Goal: Information Seeking & Learning: Learn about a topic

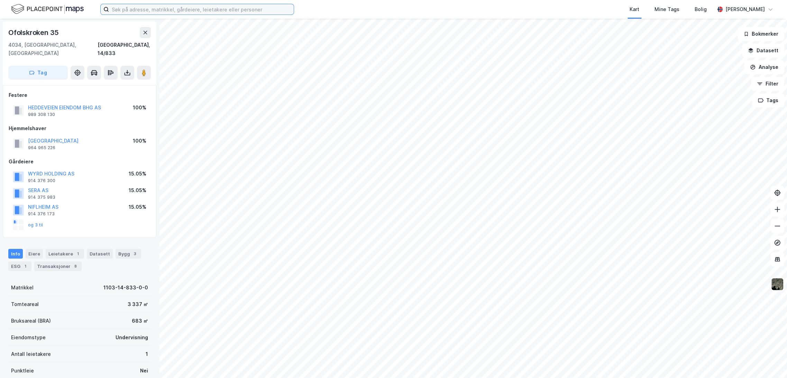
click at [123, 6] on input at bounding box center [201, 9] width 185 height 10
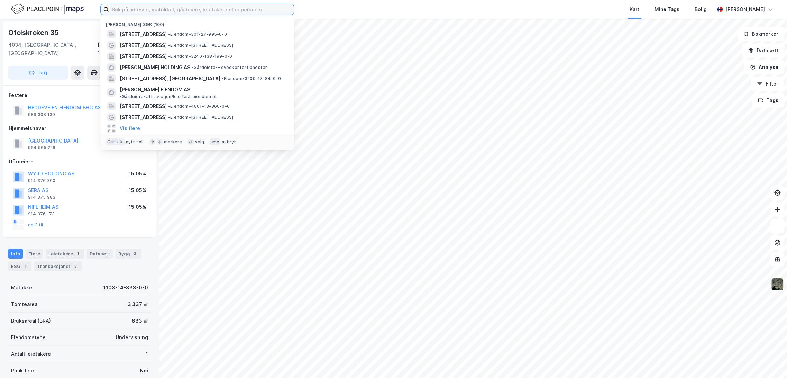
paste input "Statsminister [PERSON_NAME] veg, 5231 Paradis"
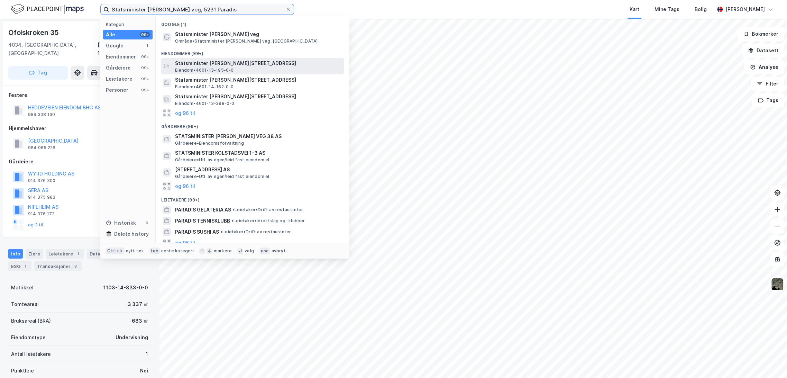
type input "Statsminister [PERSON_NAME] veg, 5231 Paradis"
click at [216, 64] on span "Statsminister [PERSON_NAME][STREET_ADDRESS]" at bounding box center [258, 63] width 166 height 8
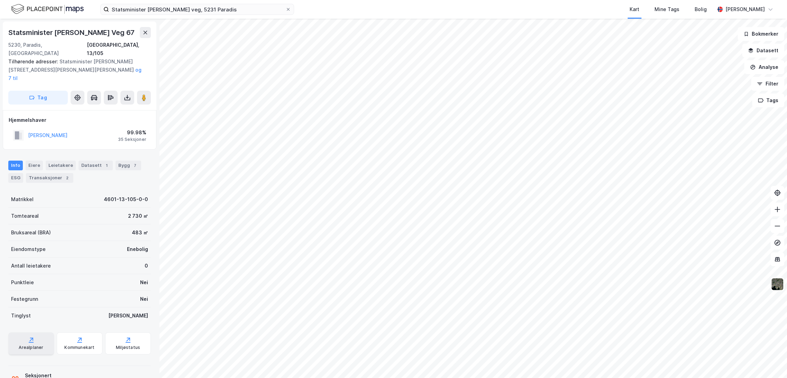
click at [24, 332] on div "Arealplaner" at bounding box center [31, 343] width 46 height 22
click at [49, 173] on div "Transaksjoner 2" at bounding box center [49, 178] width 47 height 10
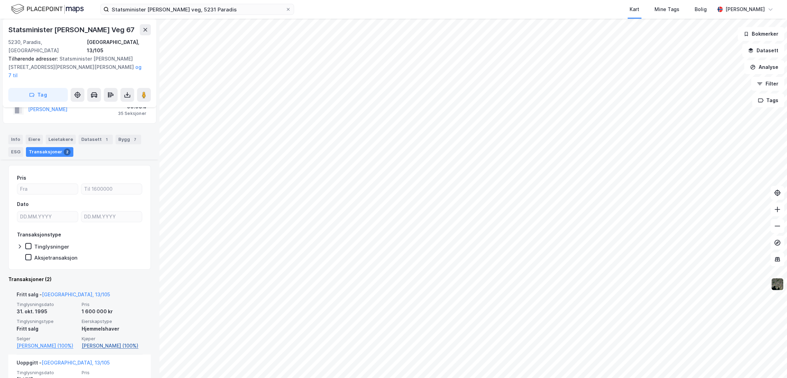
scroll to position [77, 0]
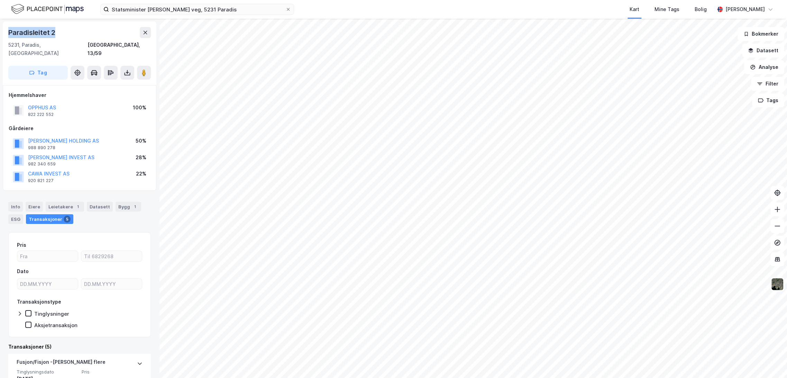
drag, startPoint x: 7, startPoint y: 30, endPoint x: 78, endPoint y: 31, distance: 70.6
click at [78, 31] on div "Paradisleitet 2 5231, Paradis, [GEOGRAPHIC_DATA], 13/59 Tag" at bounding box center [80, 53] width 154 height 64
copy div "Paradisleitet 2"
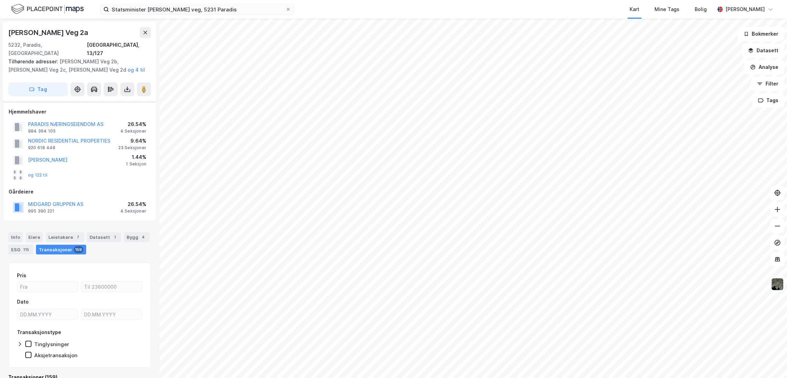
scroll to position [6, 0]
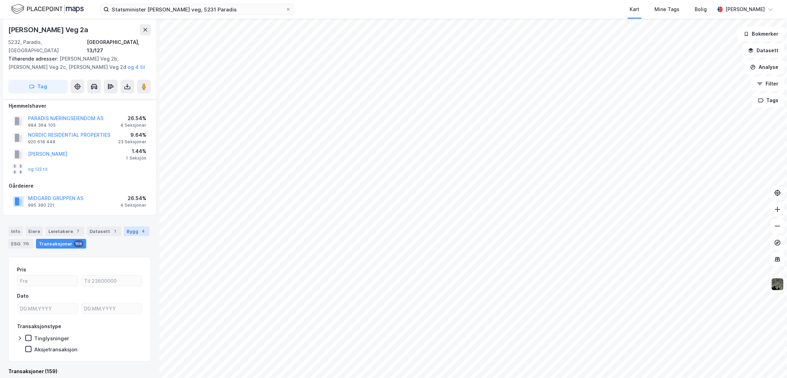
click at [130, 226] on div "Bygg 4" at bounding box center [137, 231] width 26 height 10
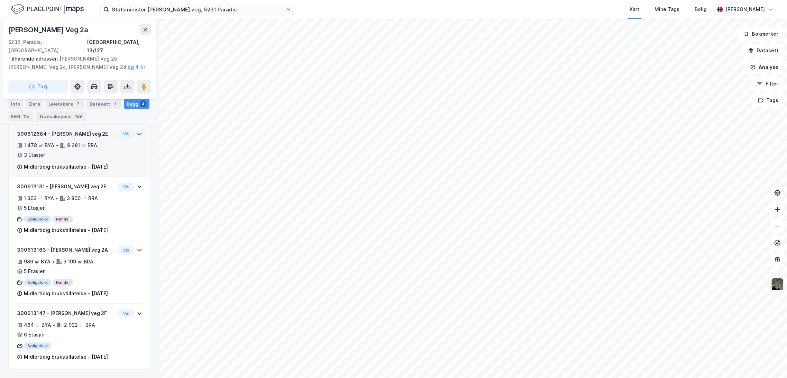
scroll to position [206, 0]
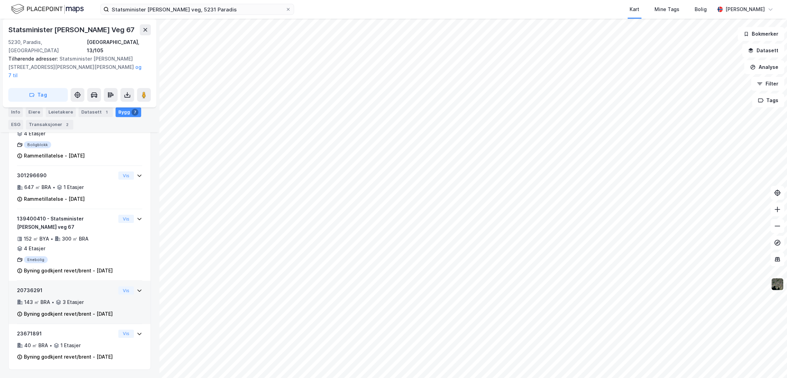
scroll to position [338, 0]
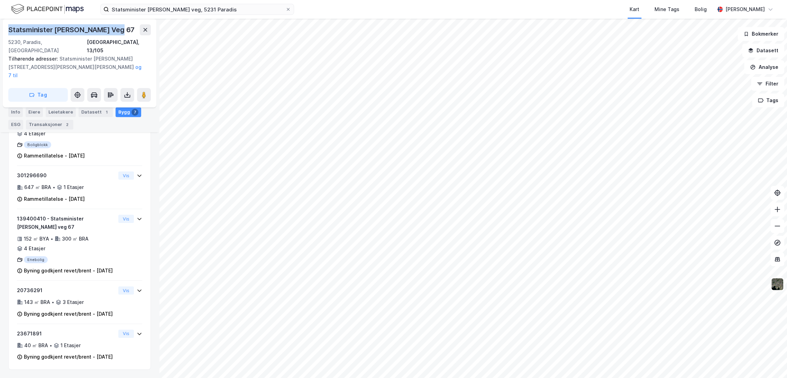
drag, startPoint x: 12, startPoint y: 29, endPoint x: 115, endPoint y: 26, distance: 102.9
click at [115, 26] on div "Statsminister [PERSON_NAME] Veg 67" at bounding box center [72, 29] width 128 height 11
copy div "Statsminister [PERSON_NAME] Veg 67"
